Goal: Download file/media

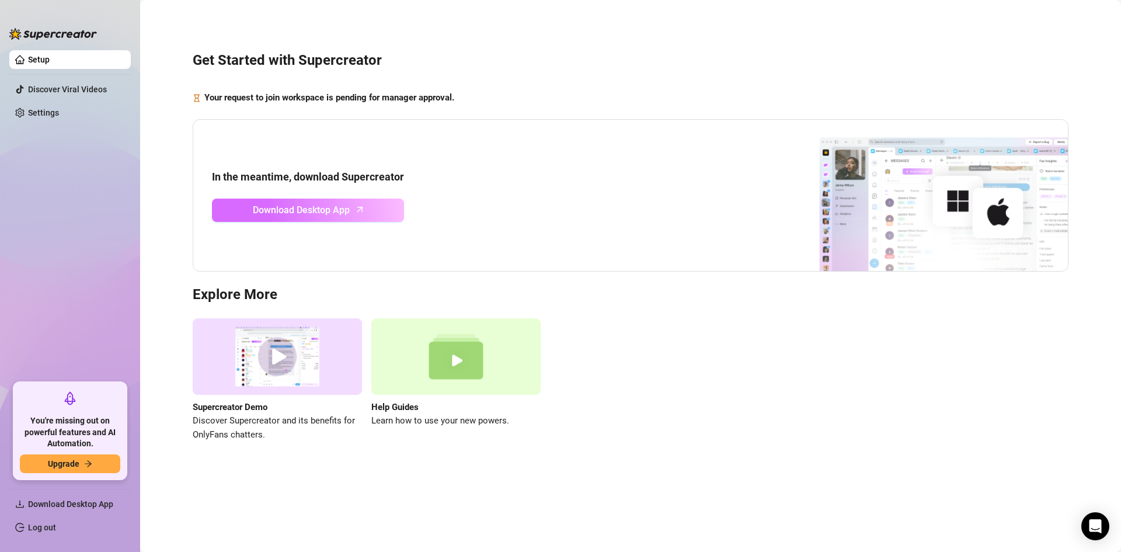
click at [368, 213] on link "Download Desktop App" at bounding box center [308, 209] width 192 height 23
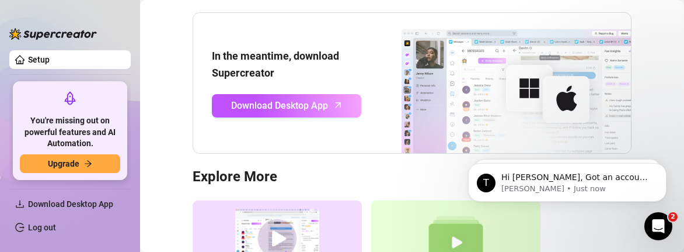
scroll to position [117, 0]
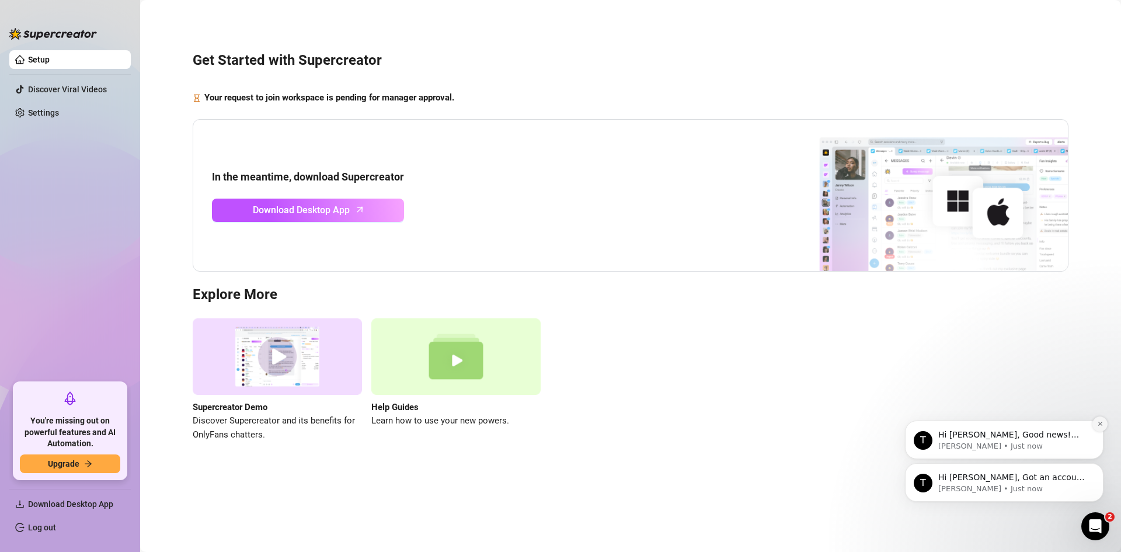
click at [1098, 430] on button "Dismiss notification" at bounding box center [1099, 423] width 15 height 15
click at [1099, 469] on icon "Dismiss notification" at bounding box center [1100, 466] width 6 height 6
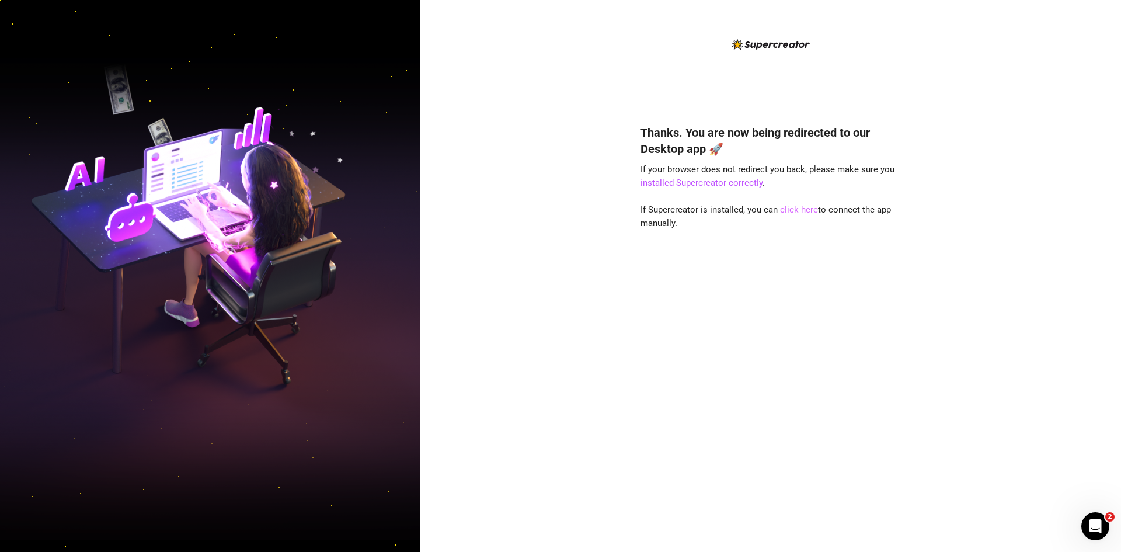
click at [684, 208] on link "click here" at bounding box center [799, 209] width 38 height 11
click at [793, 173] on span "If your browser does not redirect you back, please make sure you installed Supe…" at bounding box center [767, 176] width 254 height 25
click at [621, 358] on div "Thanks. You are now being redirected to our Desktop app 🚀 If your browser does …" at bounding box center [770, 276] width 701 height 552
click at [685, 183] on link "installed Supercreator correctly" at bounding box center [701, 182] width 122 height 11
click at [792, 212] on link "click here" at bounding box center [799, 209] width 38 height 11
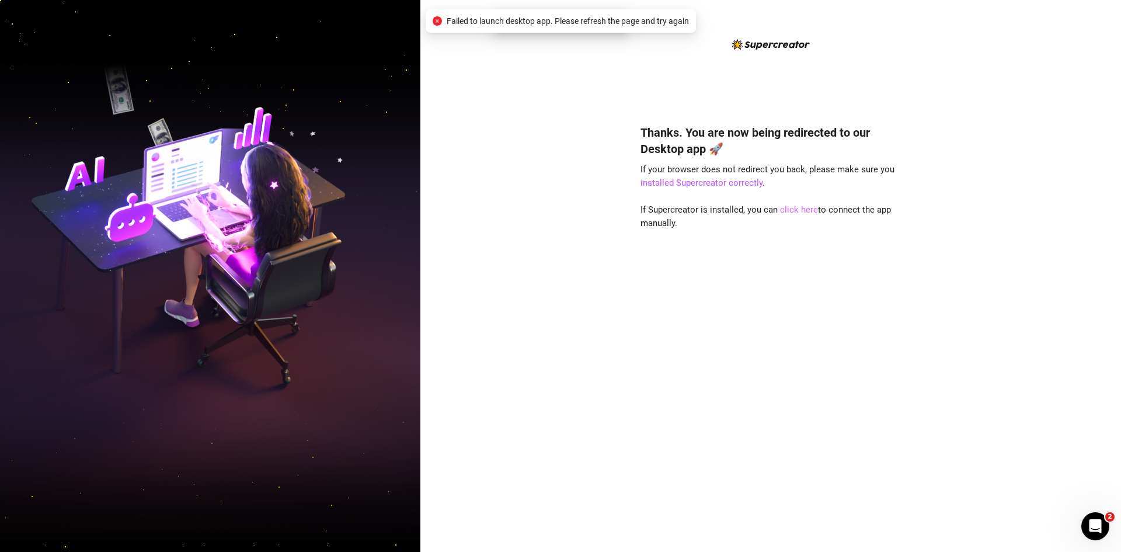
click at [792, 212] on link "click here" at bounding box center [799, 209] width 38 height 11
click at [802, 203] on div "Thanks. You are now being redirected to our Desktop app 🚀 If your browser does …" at bounding box center [770, 321] width 260 height 424
click at [800, 211] on link "click here" at bounding box center [799, 209] width 38 height 11
click at [715, 184] on link "installed Supercreator correctly" at bounding box center [701, 182] width 122 height 11
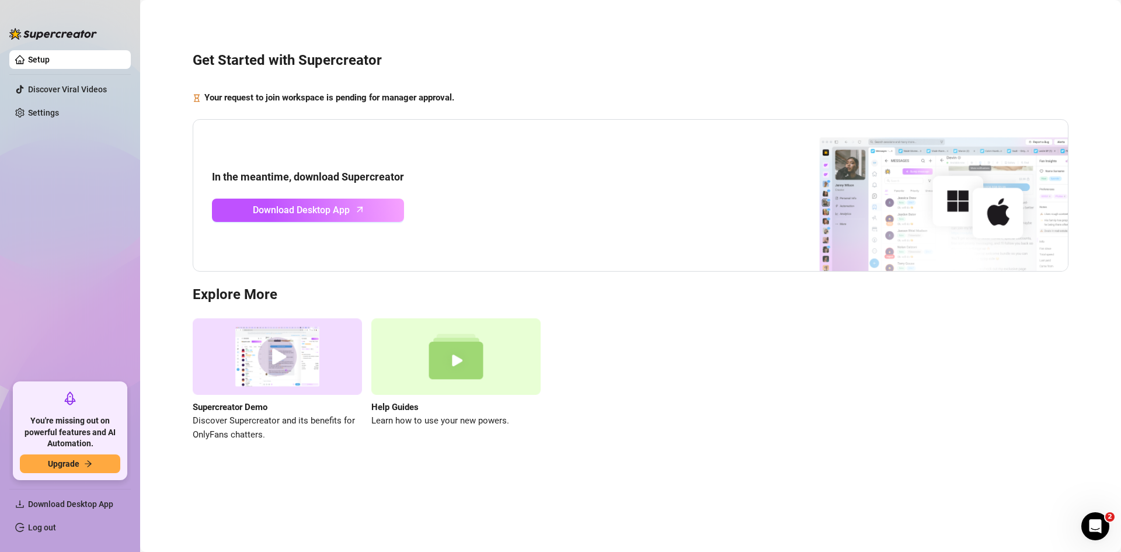
click at [281, 354] on img at bounding box center [277, 356] width 169 height 76
click at [327, 214] on span "Download Desktop App" at bounding box center [301, 210] width 97 height 15
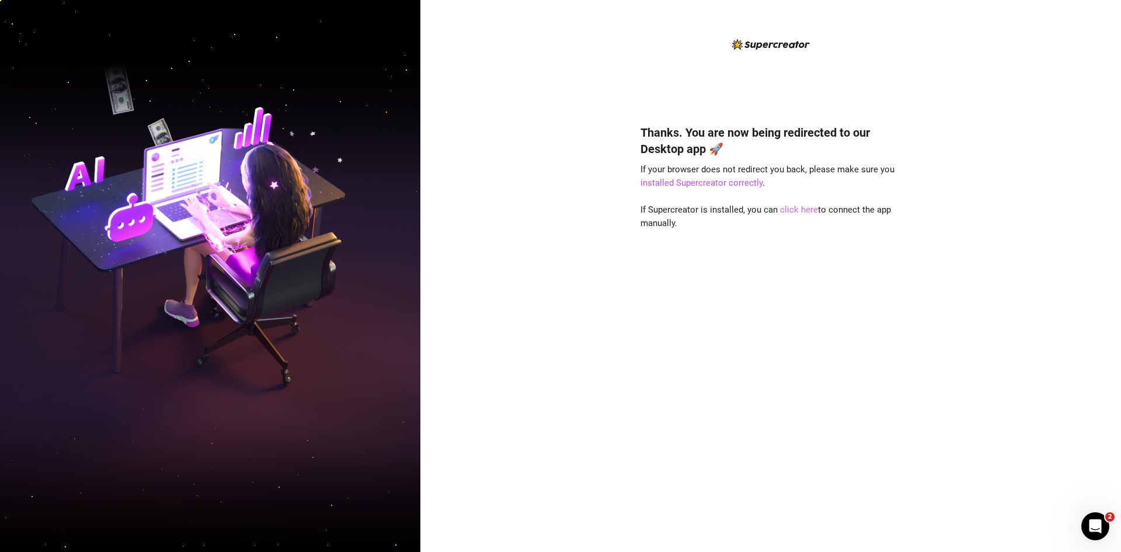
click at [783, 210] on link "click here" at bounding box center [799, 209] width 38 height 11
click at [804, 207] on link "click here" at bounding box center [799, 209] width 38 height 11
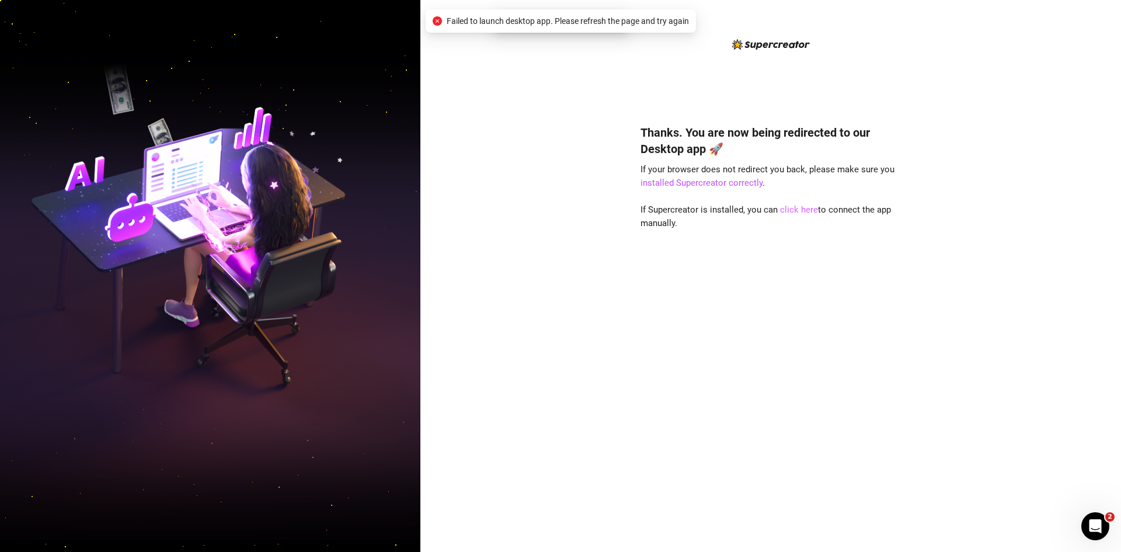
click at [804, 207] on link "click here" at bounding box center [799, 209] width 38 height 11
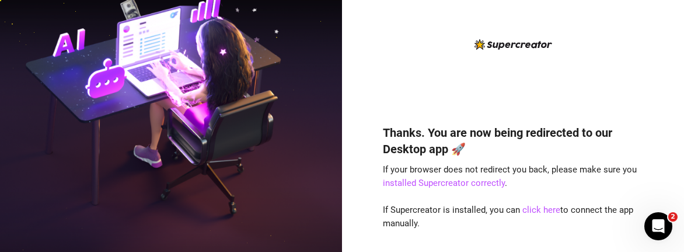
click at [653, 250] on div "Thanks. You are now being redirected to our Desktop app 🚀 If your browser does …" at bounding box center [513, 126] width 342 height 252
